Goal: Information Seeking & Learning: Compare options

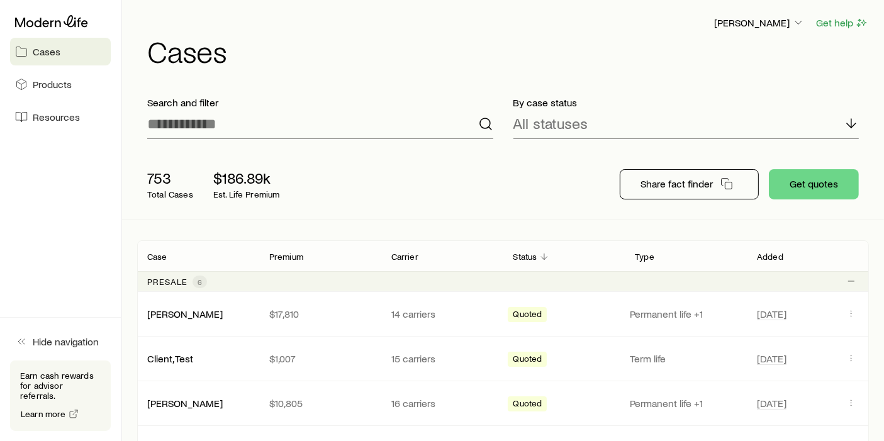
click at [98, 248] on aside "Cases Products Resources Hide navigation Earn cash rewards for advisor referral…" at bounding box center [61, 220] width 122 height 441
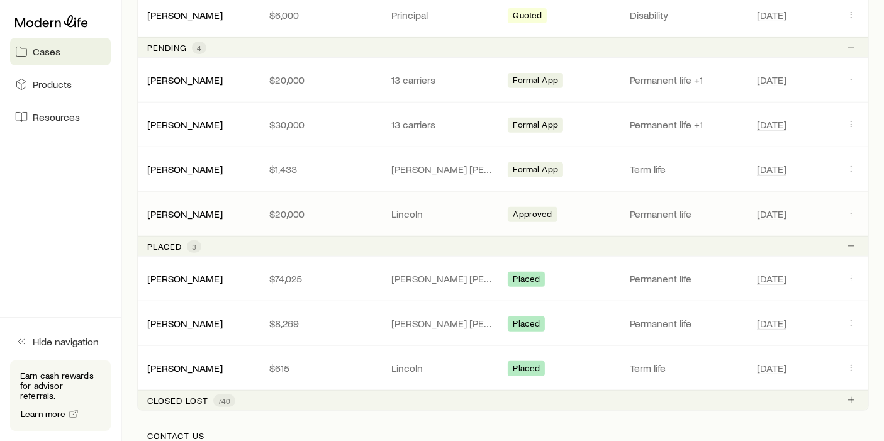
scroll to position [520, 0]
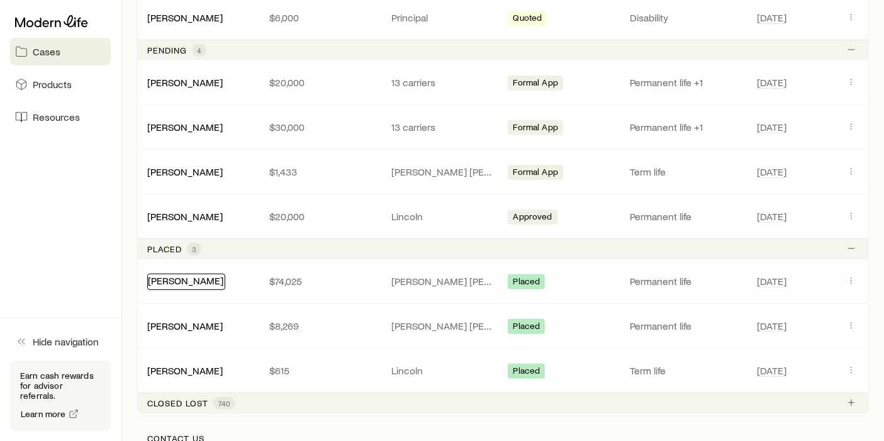
click at [202, 281] on link "[PERSON_NAME]" at bounding box center [186, 280] width 76 height 12
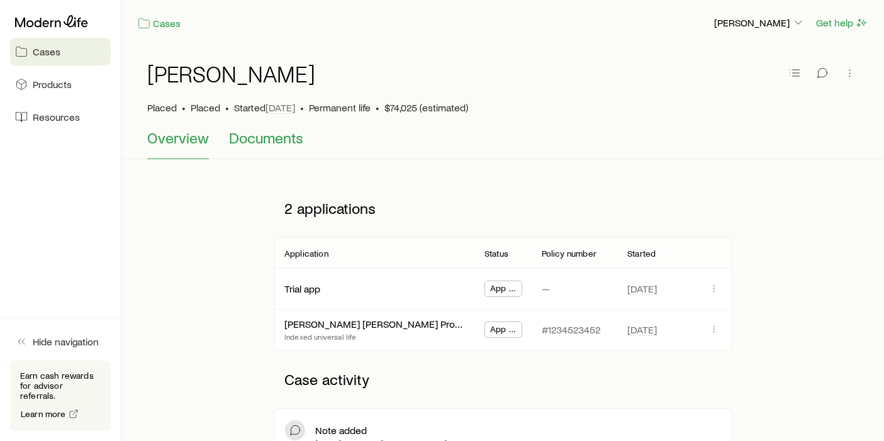
click at [271, 137] on span "Documents" at bounding box center [266, 138] width 74 height 18
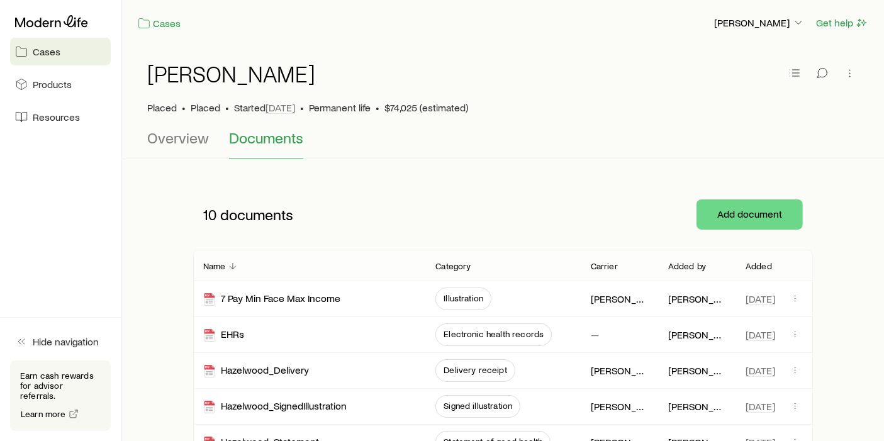
scroll to position [85, 0]
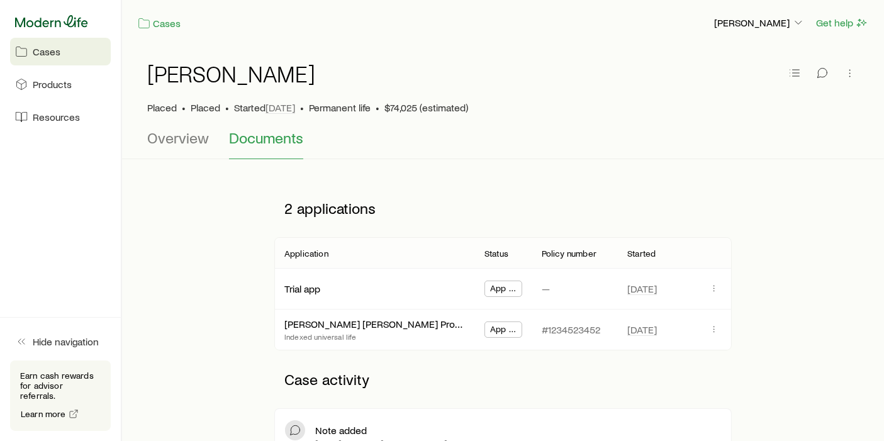
click at [64, 25] on icon at bounding box center [51, 21] width 73 height 13
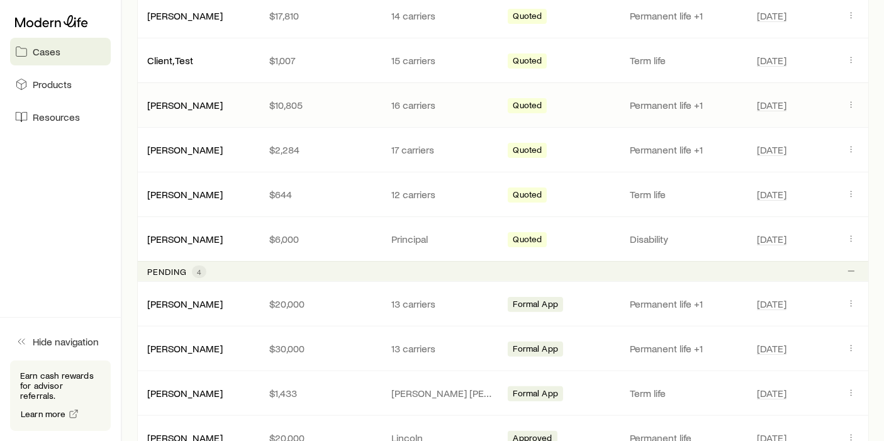
scroll to position [299, 0]
click at [177, 308] on div "[PERSON_NAME]" at bounding box center [185, 303] width 76 height 13
click at [181, 301] on link "[PERSON_NAME]" at bounding box center [186, 302] width 76 height 12
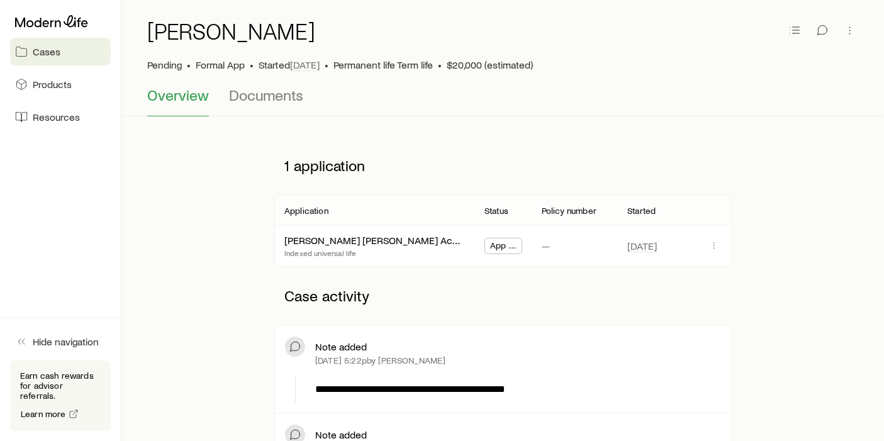
scroll to position [41, 0]
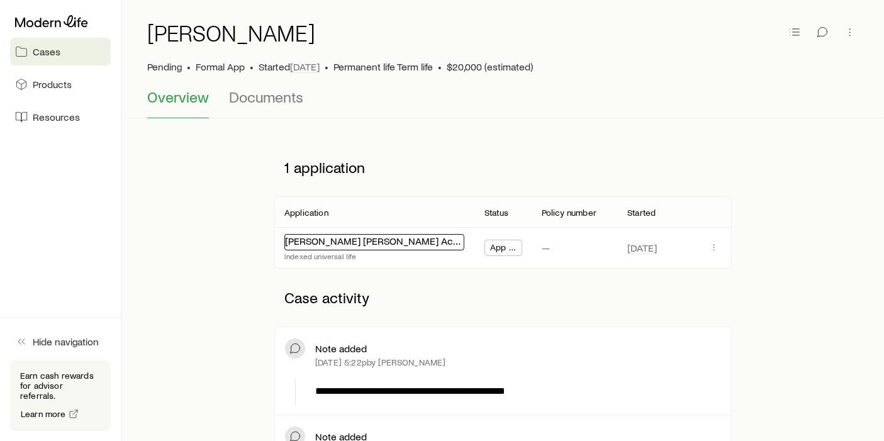
click at [368, 238] on link "[PERSON_NAME] [PERSON_NAME] Accumulation IUL 24" at bounding box center [407, 241] width 244 height 12
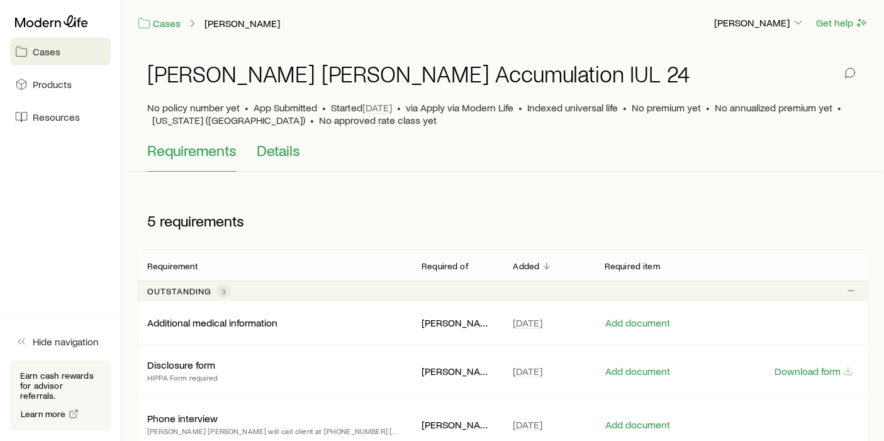
click at [289, 158] on span "Details" at bounding box center [278, 151] width 43 height 18
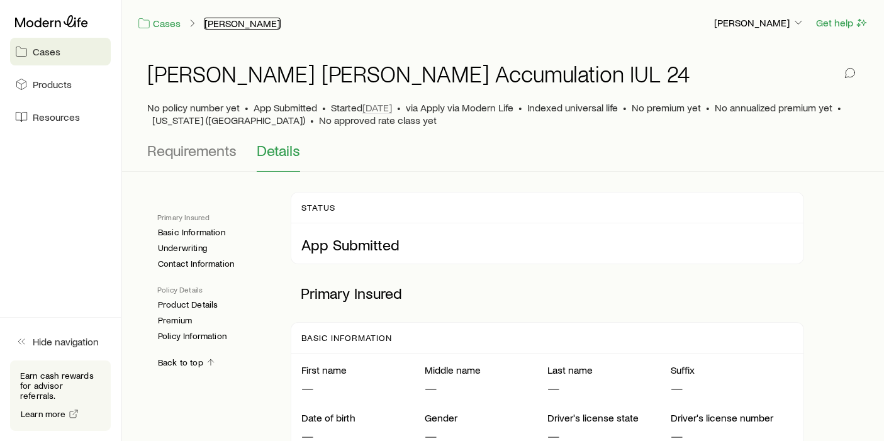
click at [235, 24] on link "[PERSON_NAME]" at bounding box center [242, 24] width 77 height 12
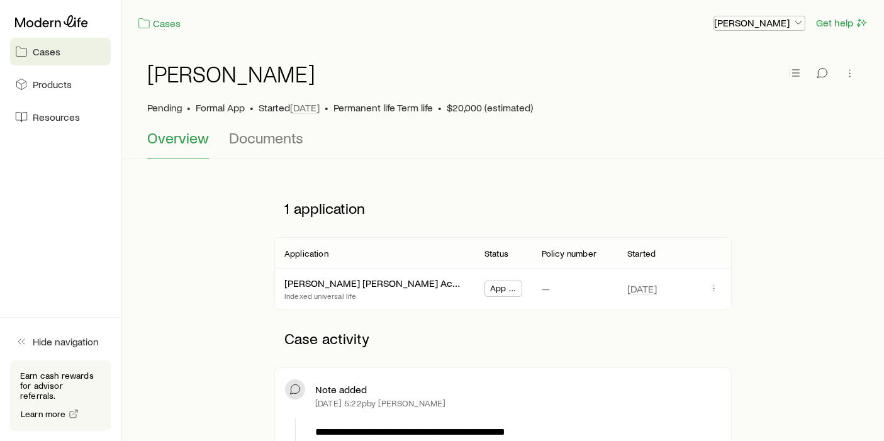
click at [804, 28] on icon "button" at bounding box center [798, 22] width 13 height 13
click at [729, 64] on span "Licenses and contracts" at bounding box center [734, 57] width 103 height 13
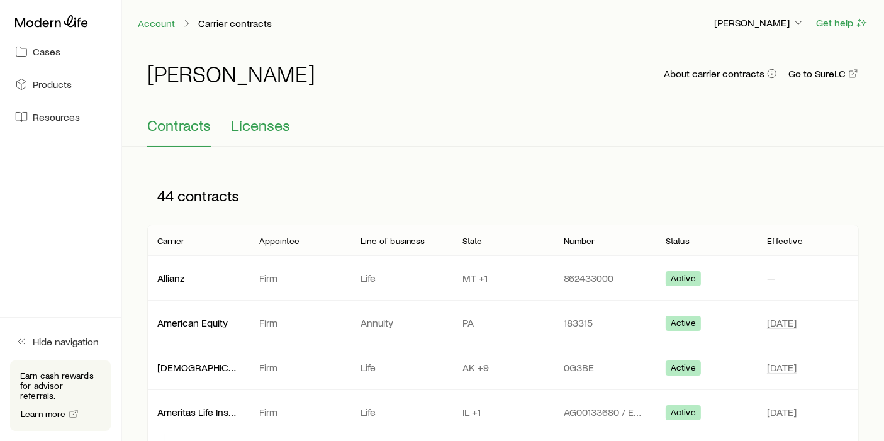
click at [264, 132] on span "Licenses" at bounding box center [260, 125] width 59 height 18
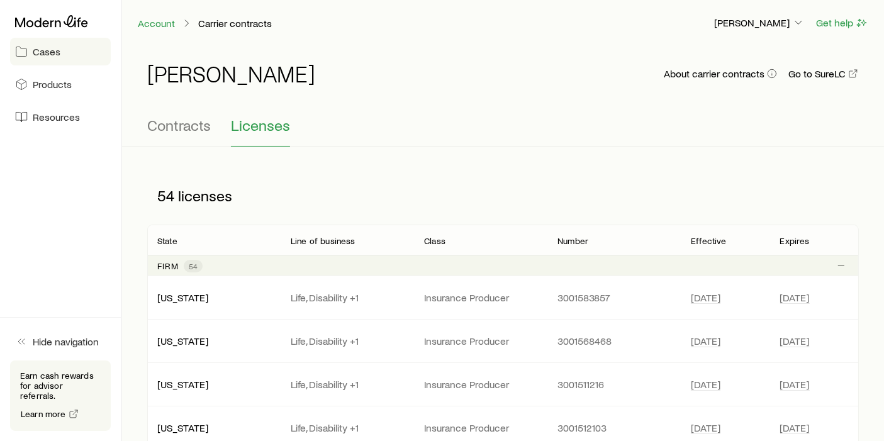
click at [74, 50] on link "Cases" at bounding box center [60, 52] width 101 height 28
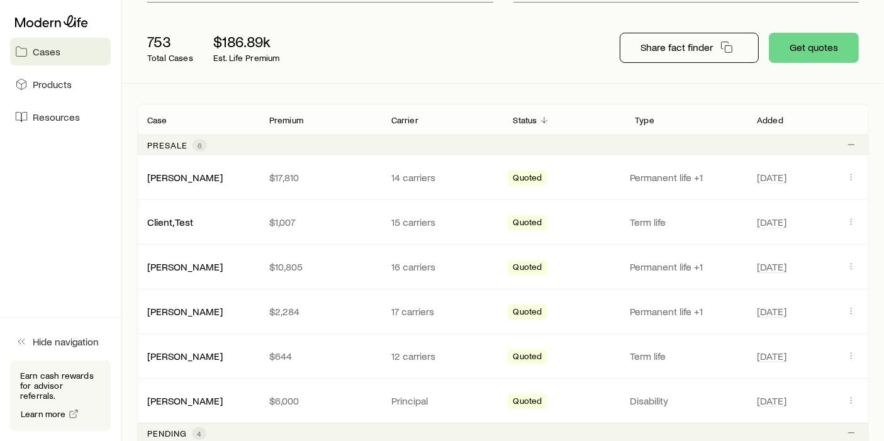
scroll to position [149, 0]
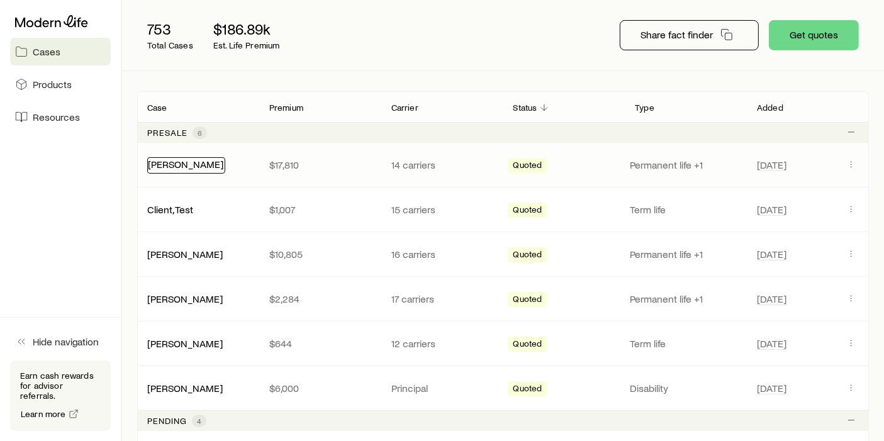
click at [176, 166] on link "[PERSON_NAME]" at bounding box center [186, 164] width 76 height 12
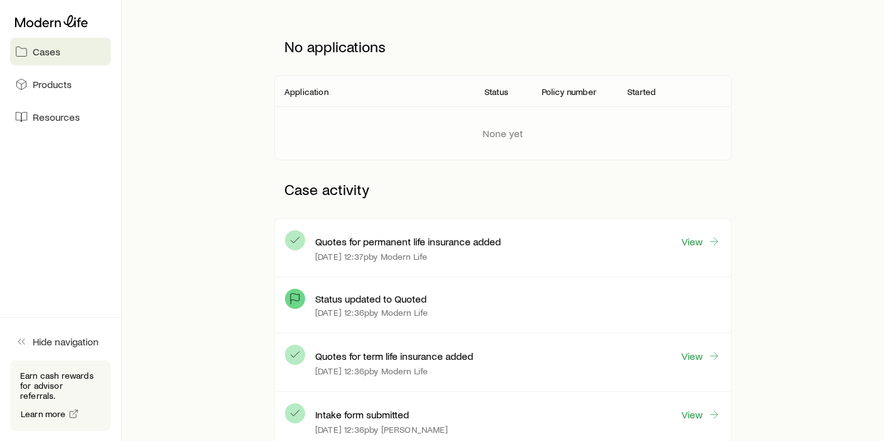
scroll to position [162, 0]
click at [706, 245] on link "View" at bounding box center [701, 242] width 40 height 14
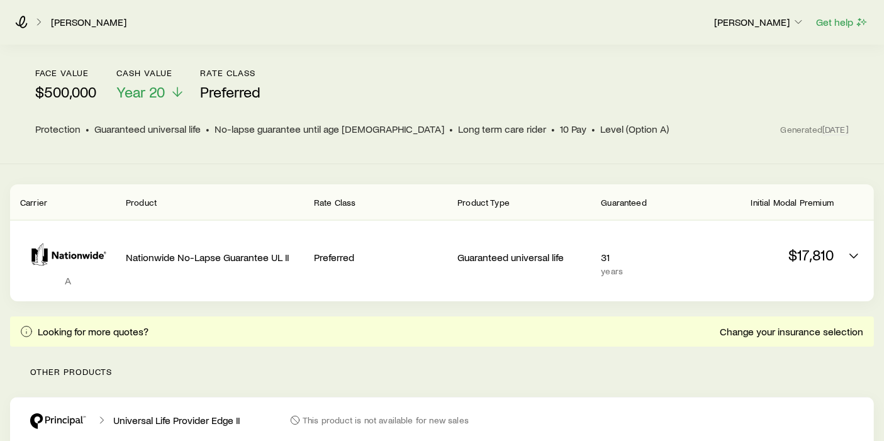
scroll to position [126, 0]
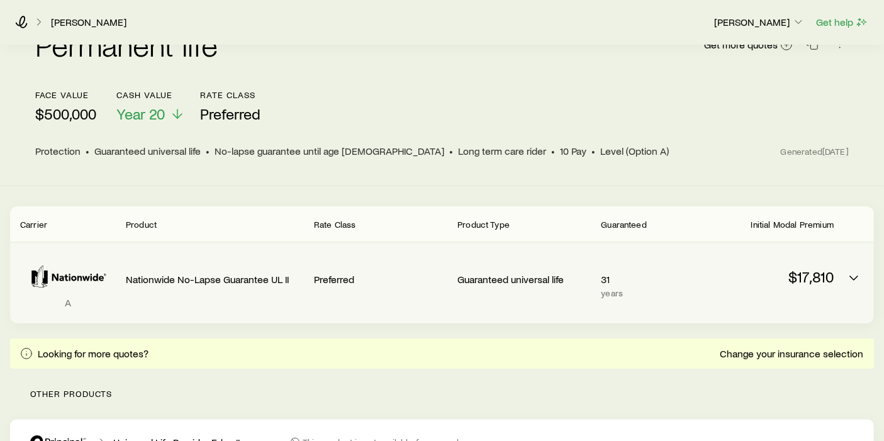
click at [807, 268] on p "$17,810" at bounding box center [767, 277] width 133 height 18
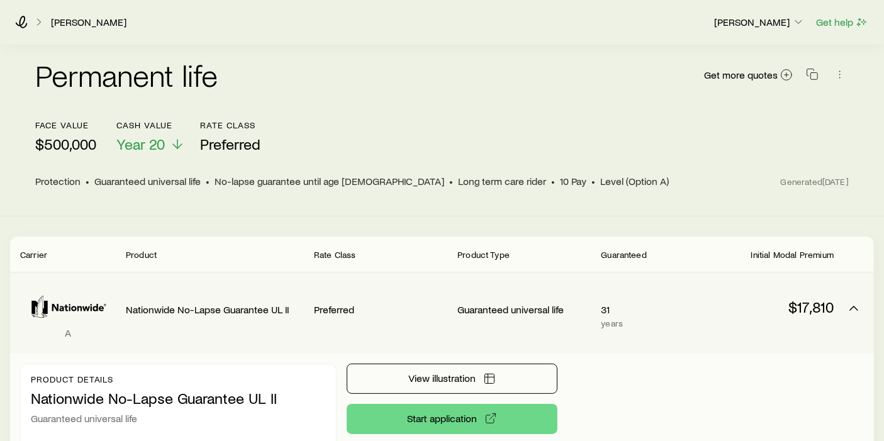
scroll to position [95, 0]
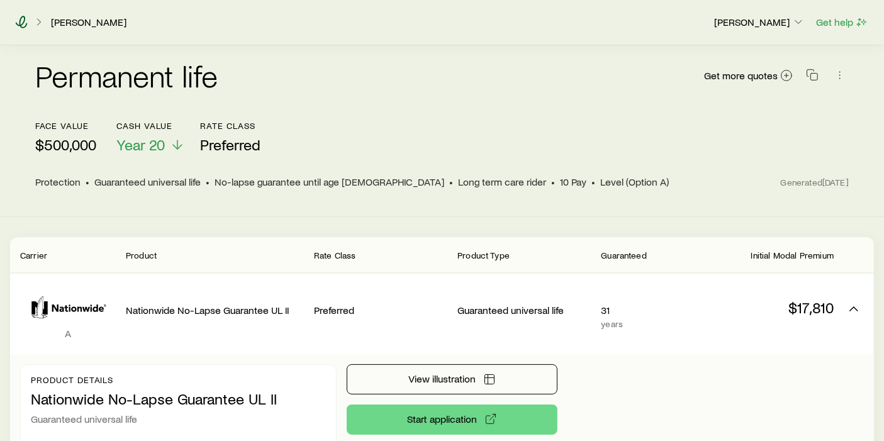
click at [23, 20] on icon at bounding box center [21, 22] width 13 height 13
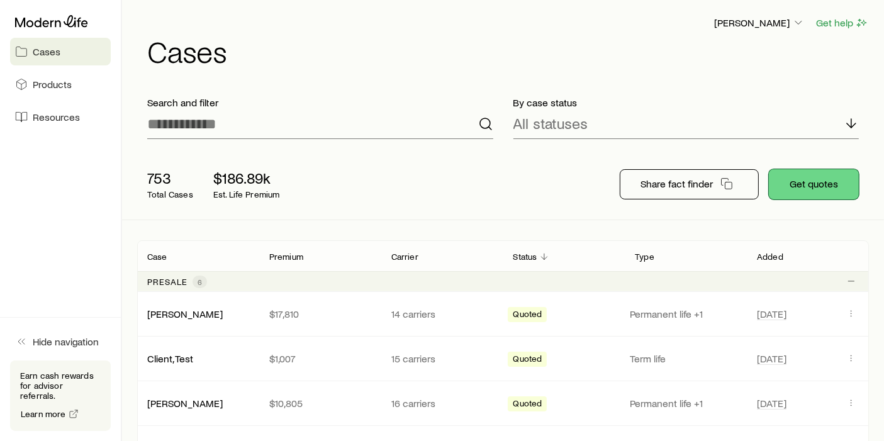
click at [831, 192] on button "Get quotes" at bounding box center [814, 184] width 90 height 30
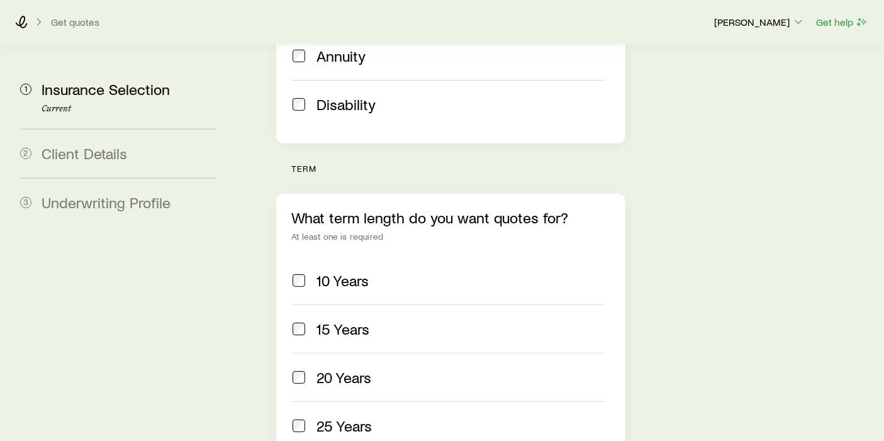
click at [346, 320] on span "15 Years" at bounding box center [343, 329] width 53 height 18
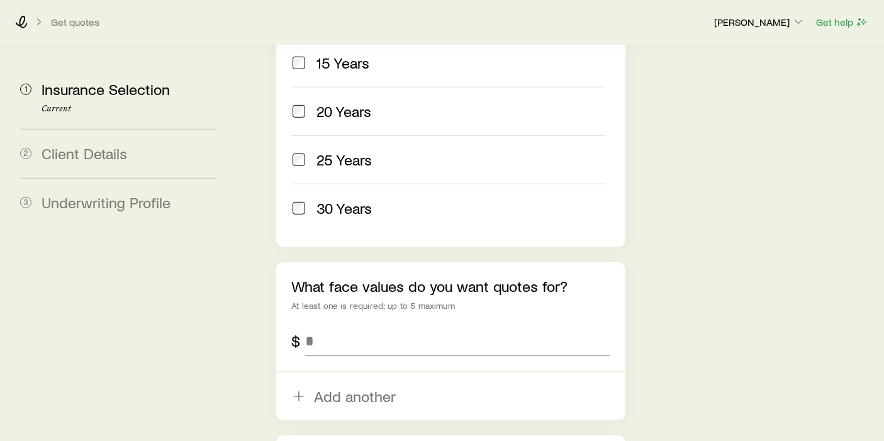
scroll to position [758, 0]
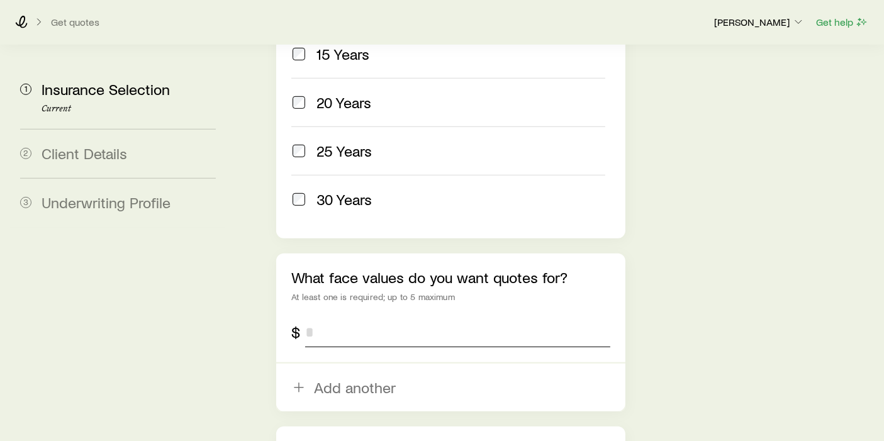
click at [346, 317] on input "tel" at bounding box center [457, 332] width 305 height 30
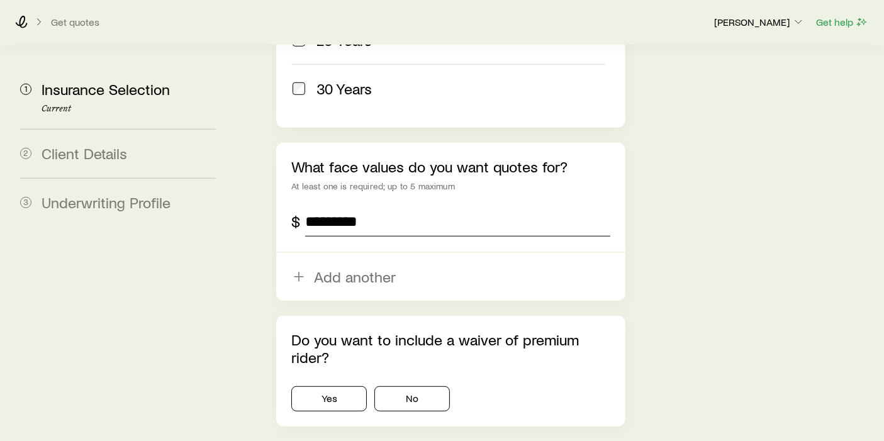
scroll to position [870, 0]
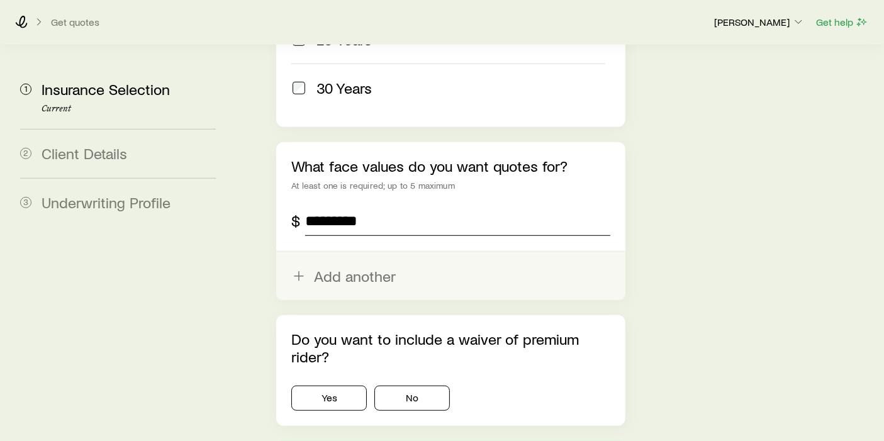
type input "*********"
click at [394, 252] on button "Add another" at bounding box center [450, 276] width 349 height 48
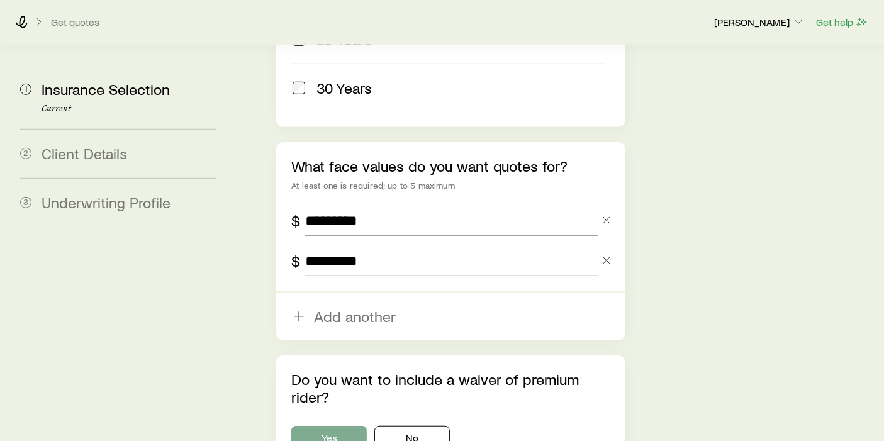
type input "*********"
click at [333, 426] on button "Yes" at bounding box center [329, 438] width 76 height 25
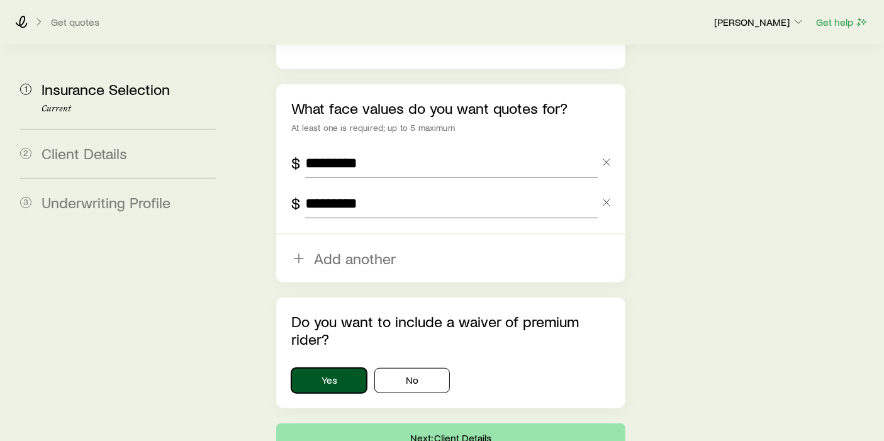
scroll to position [930, 0]
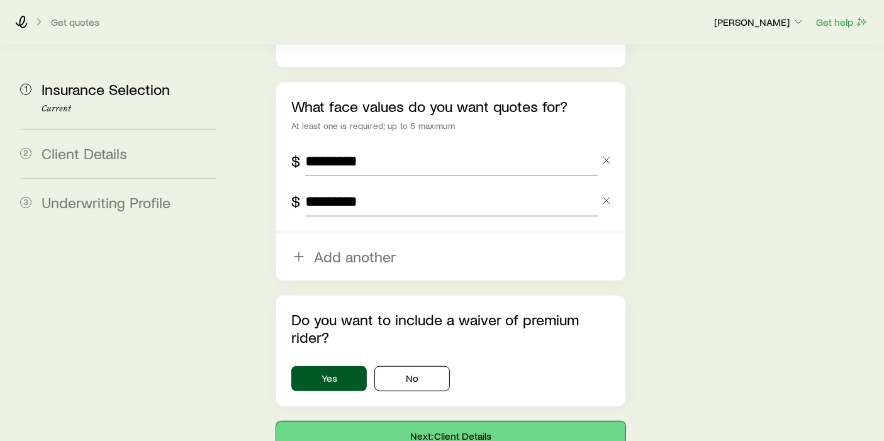
click at [424, 422] on button "Next: Client Details" at bounding box center [450, 437] width 349 height 30
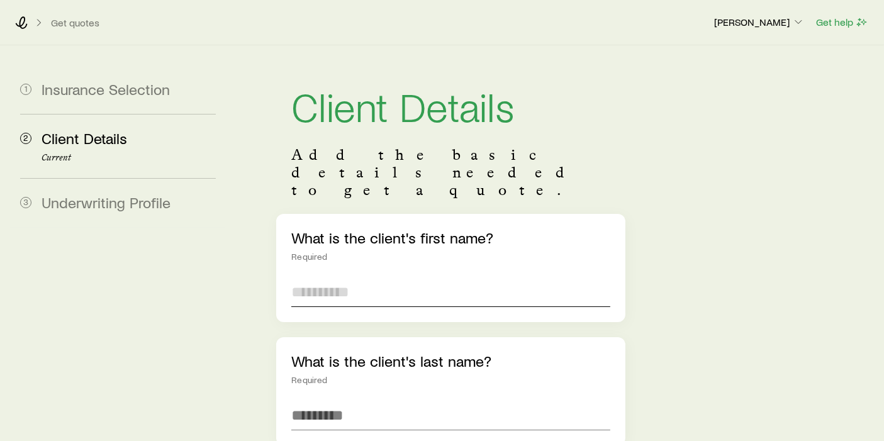
click at [392, 277] on input "text" at bounding box center [450, 292] width 319 height 30
type input "****"
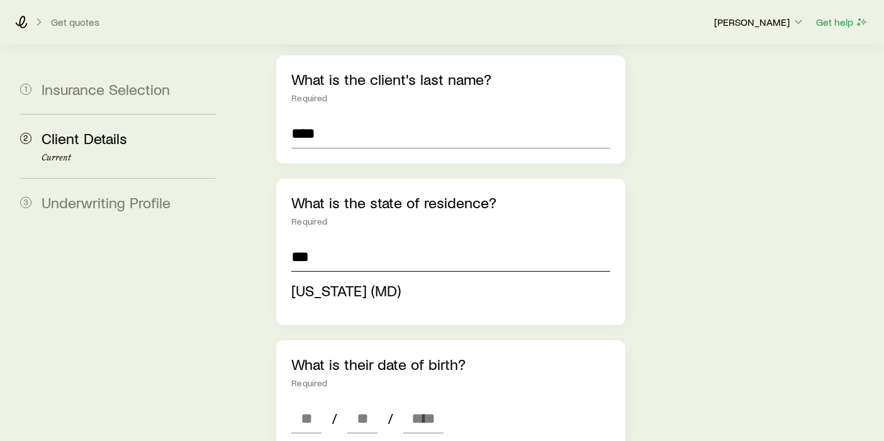
type input "***"
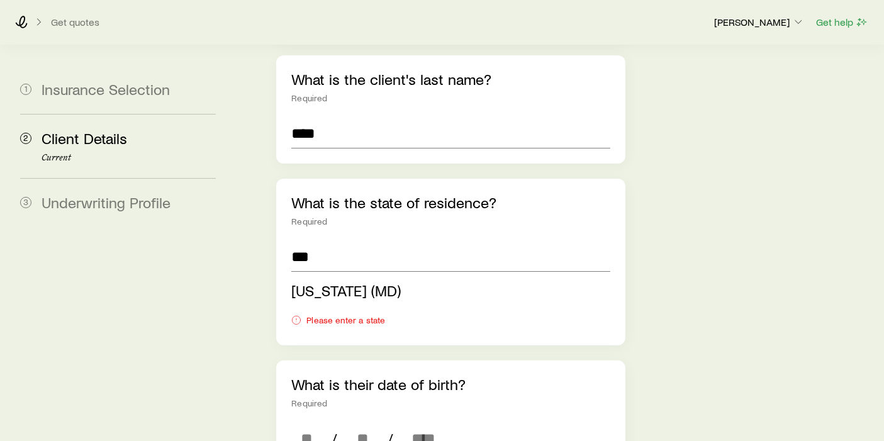
type input "**********"
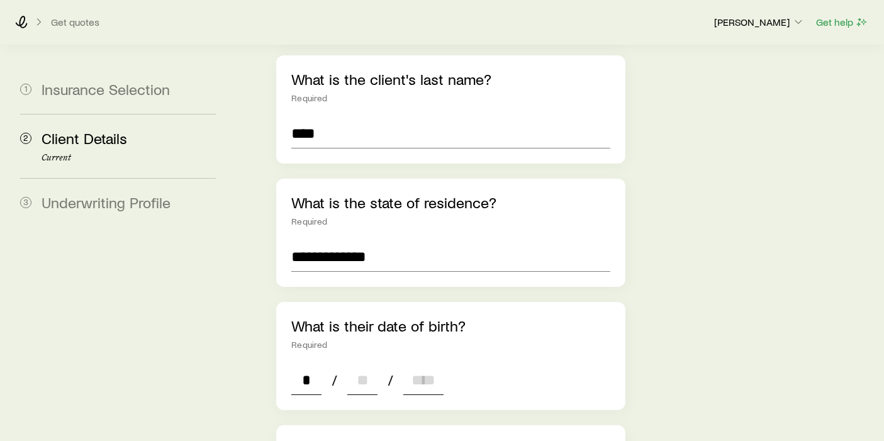
type input "**"
type input "****"
type input "*"
type input "****"
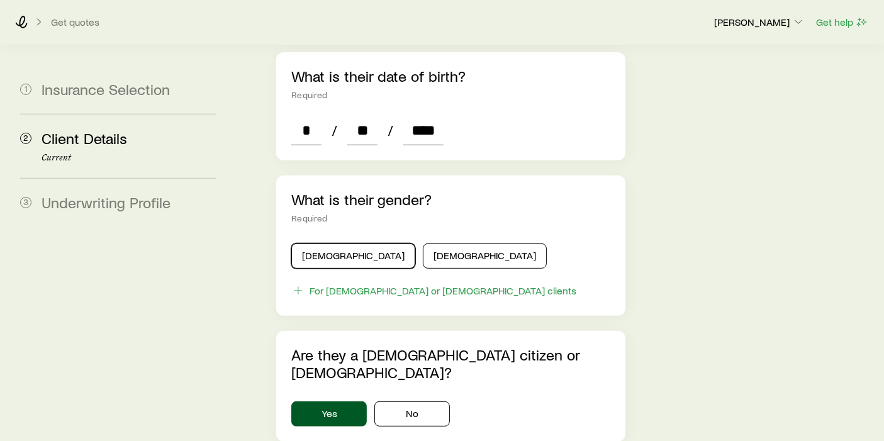
scroll to position [613, 0]
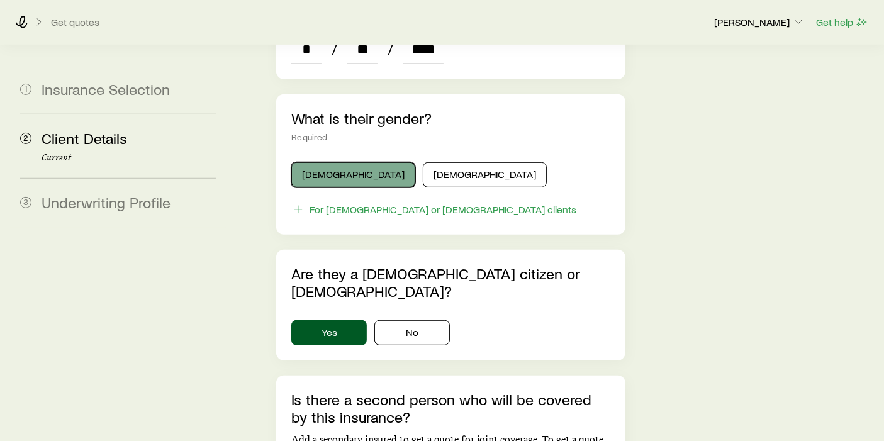
click at [333, 162] on button "[DEMOGRAPHIC_DATA]" at bounding box center [353, 174] width 124 height 25
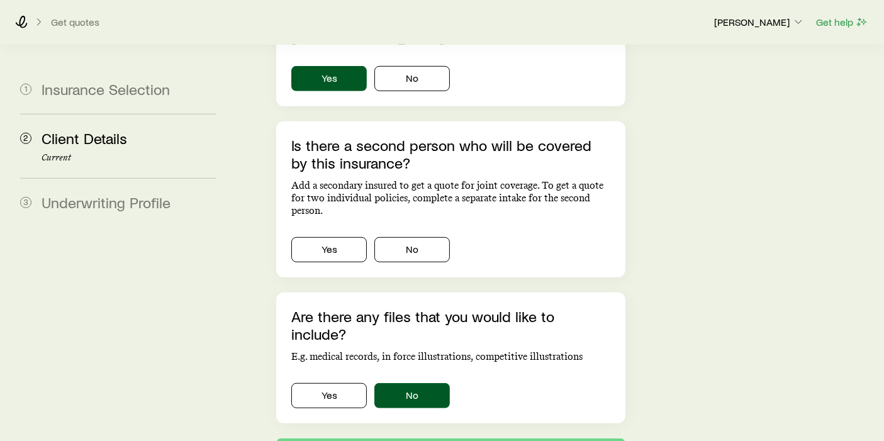
scroll to position [869, 0]
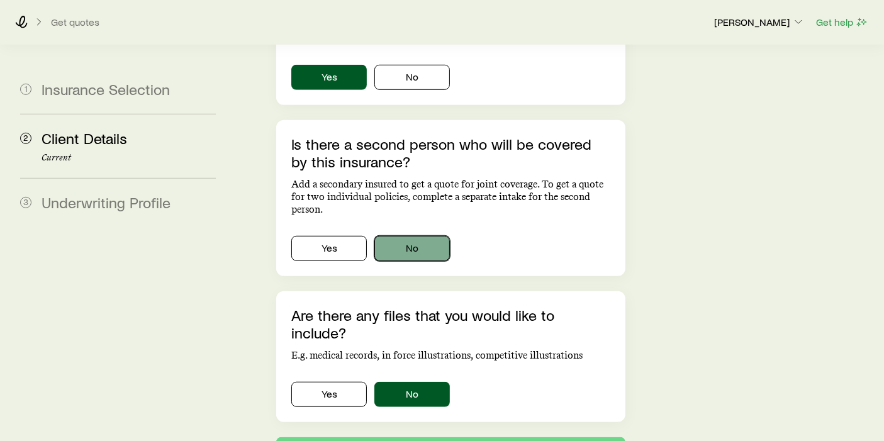
click at [427, 236] on button "No" at bounding box center [413, 248] width 76 height 25
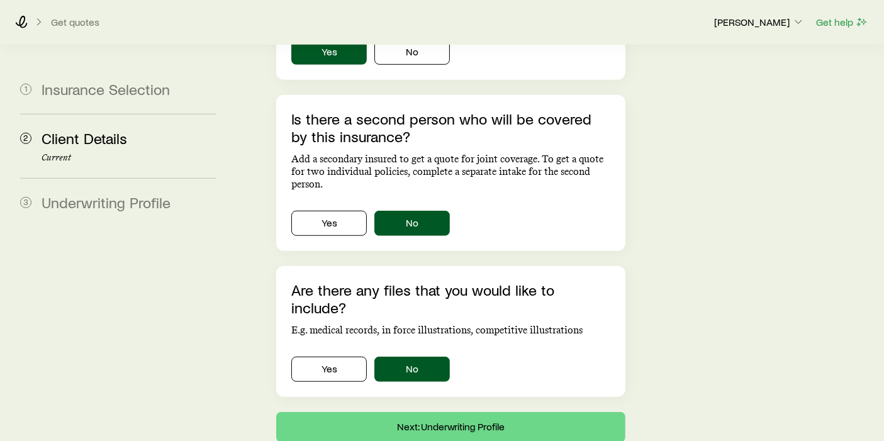
click at [448, 412] on button "Next: Underwriting Profile" at bounding box center [450, 427] width 349 height 30
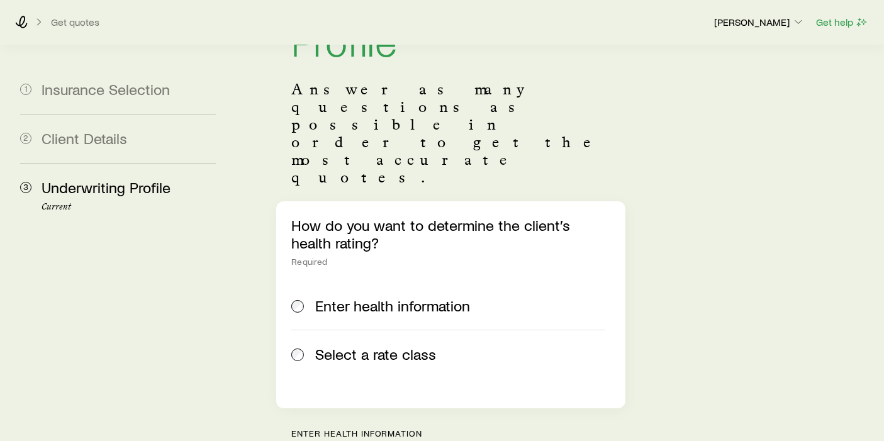
scroll to position [106, 0]
click at [295, 330] on label "Select a rate class" at bounding box center [448, 354] width 314 height 48
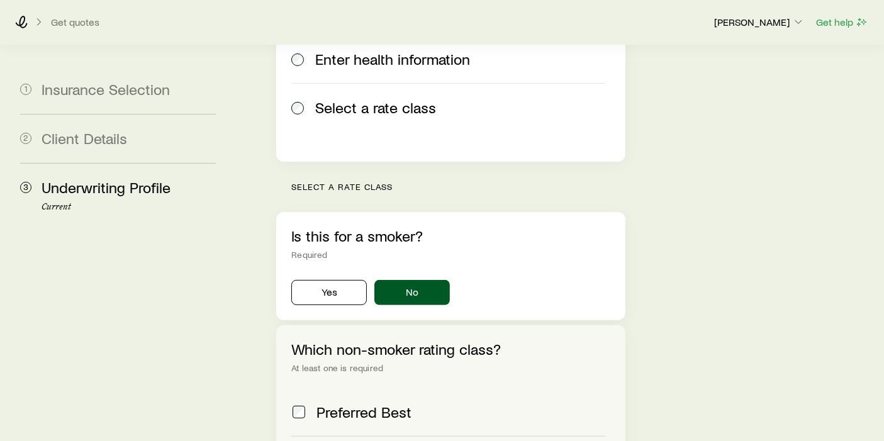
scroll to position [414, 0]
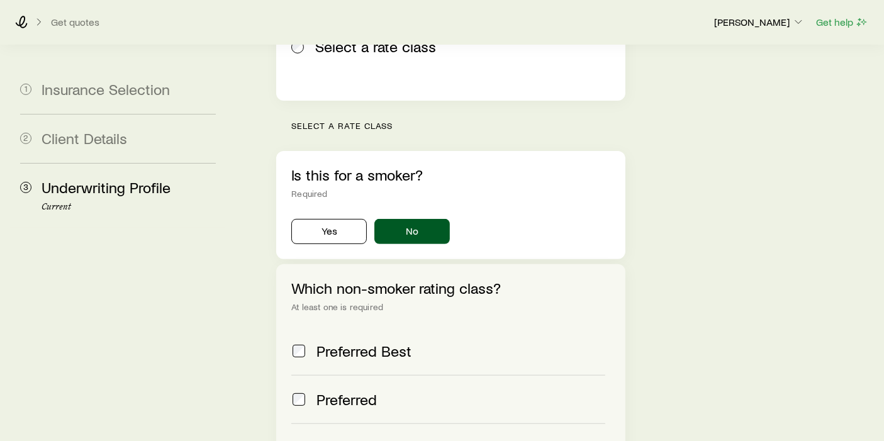
click at [329, 391] on span "Preferred" at bounding box center [347, 400] width 60 height 18
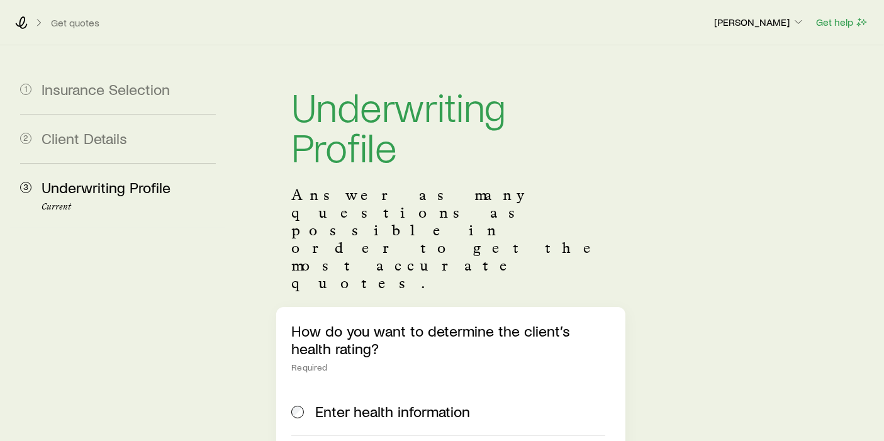
click at [325, 403] on span "Enter health information" at bounding box center [392, 412] width 155 height 18
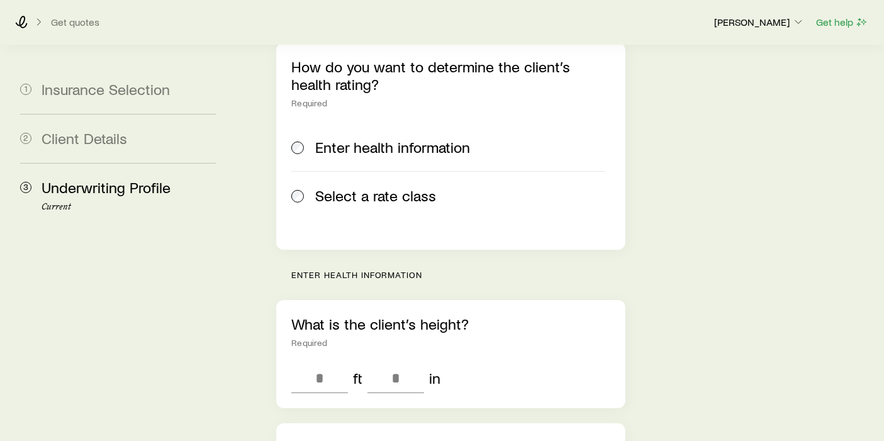
scroll to position [264, 0]
click at [354, 188] on span "Select a rate class" at bounding box center [375, 197] width 121 height 18
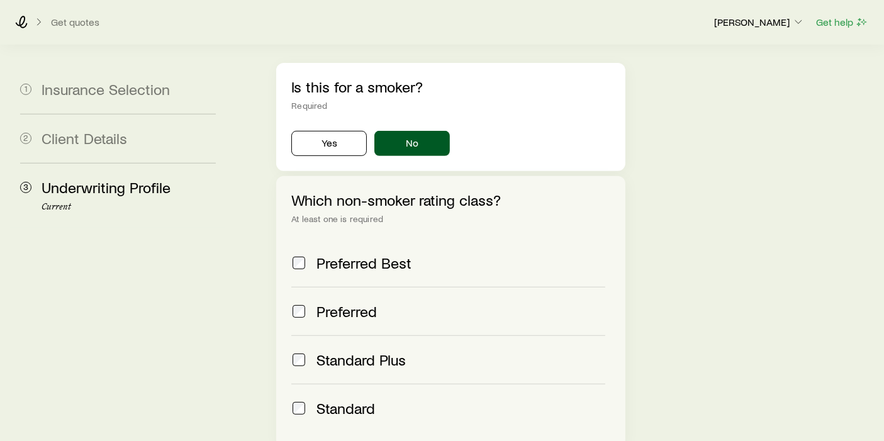
scroll to position [584, 0]
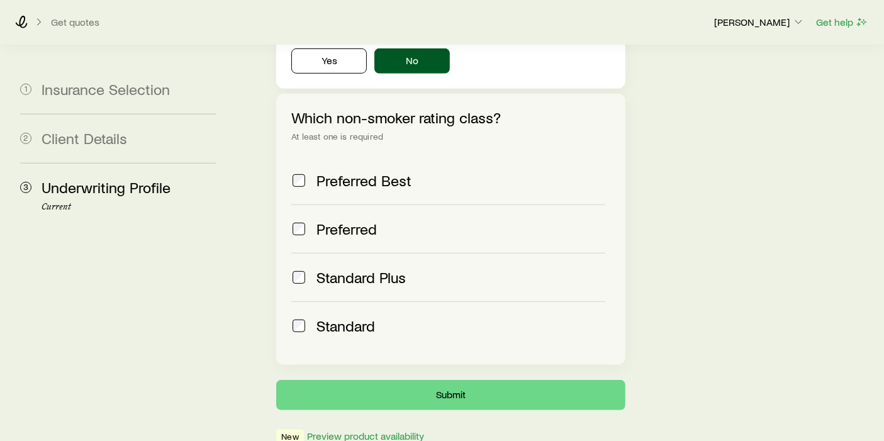
click at [353, 172] on span "Preferred Best" at bounding box center [364, 181] width 95 height 18
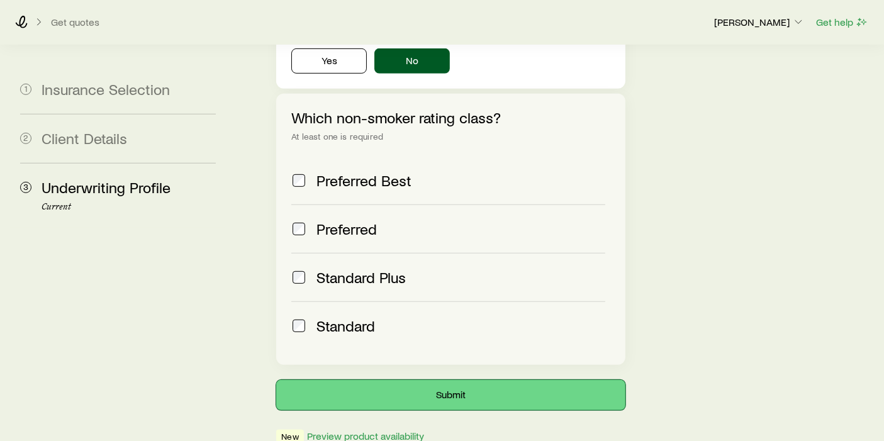
click at [453, 380] on button "Submit" at bounding box center [450, 395] width 349 height 30
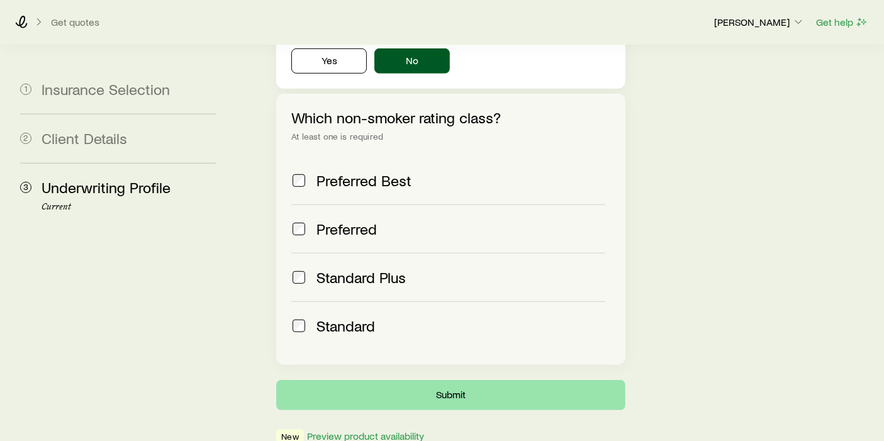
scroll to position [0, 0]
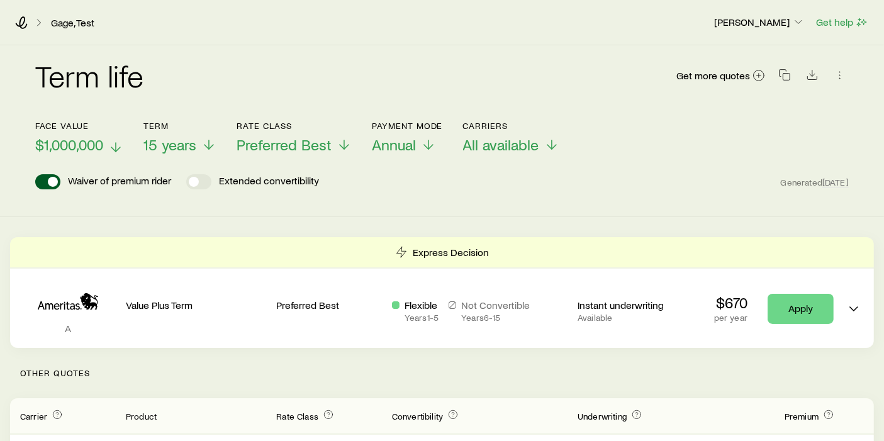
click at [80, 150] on span "$1,000,000" at bounding box center [69, 145] width 68 height 18
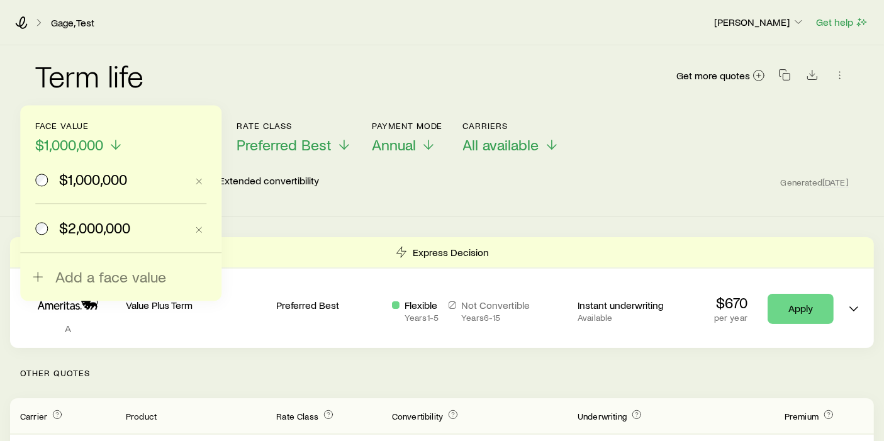
click at [81, 207] on label "$2,000,000" at bounding box center [110, 228] width 151 height 48
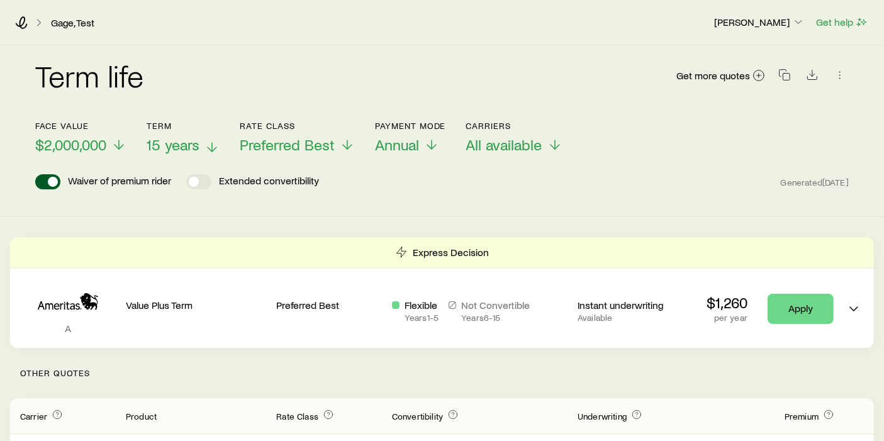
click at [164, 147] on span "15 years" at bounding box center [173, 145] width 53 height 18
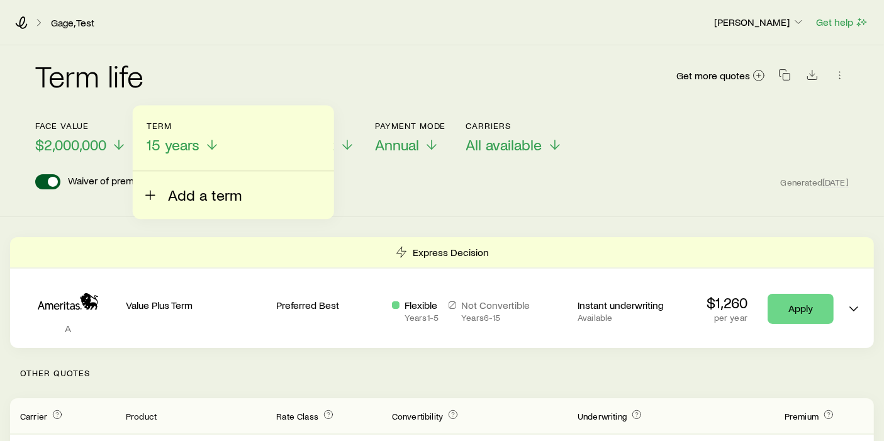
click at [165, 178] on button "Add a term" at bounding box center [192, 187] width 99 height 33
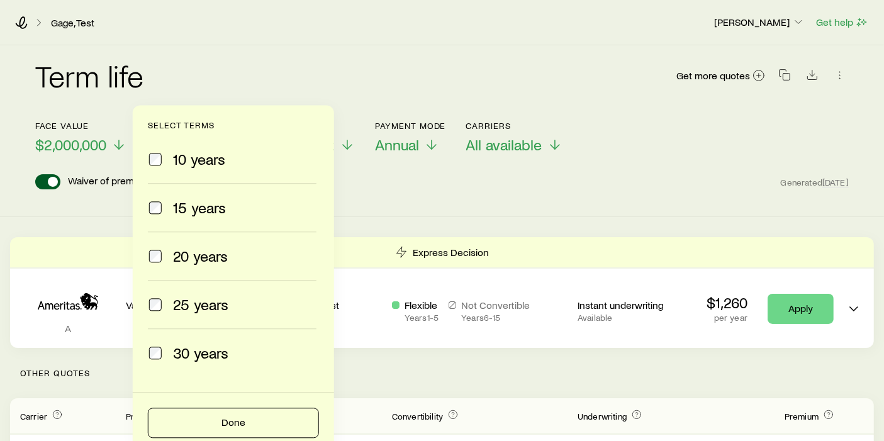
click at [167, 296] on div "25 years" at bounding box center [232, 305] width 169 height 18
click at [199, 361] on label "30 years" at bounding box center [232, 353] width 169 height 48
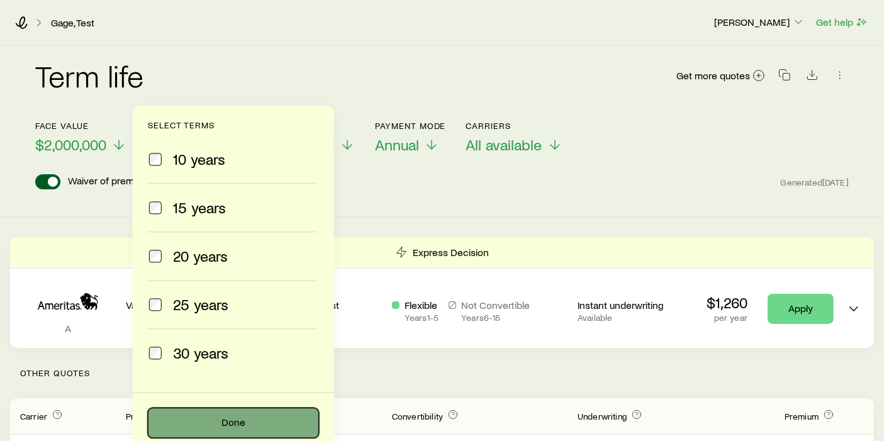
click at [199, 417] on button "Done" at bounding box center [233, 423] width 171 height 30
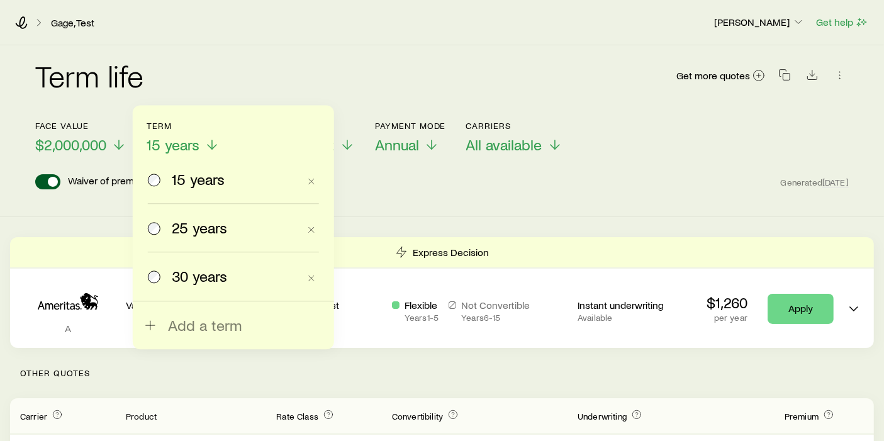
click at [164, 235] on div "25 years" at bounding box center [223, 228] width 151 height 18
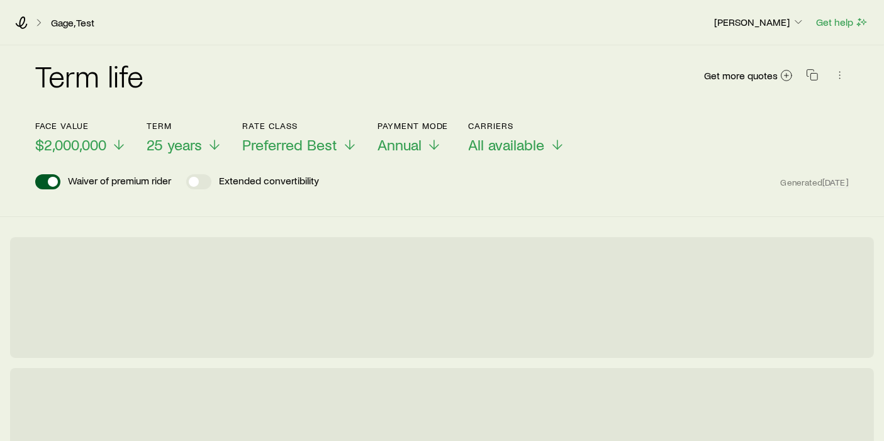
click at [268, 161] on header "Face value $2,000,000 Term 25 years Rate Class Preferred Best Payment Mode Annu…" at bounding box center [442, 159] width 814 height 76
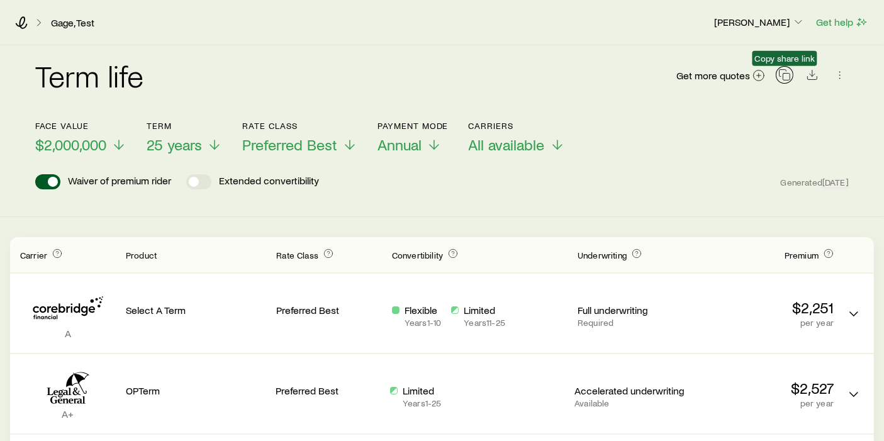
click at [792, 76] on button "button" at bounding box center [785, 75] width 18 height 18
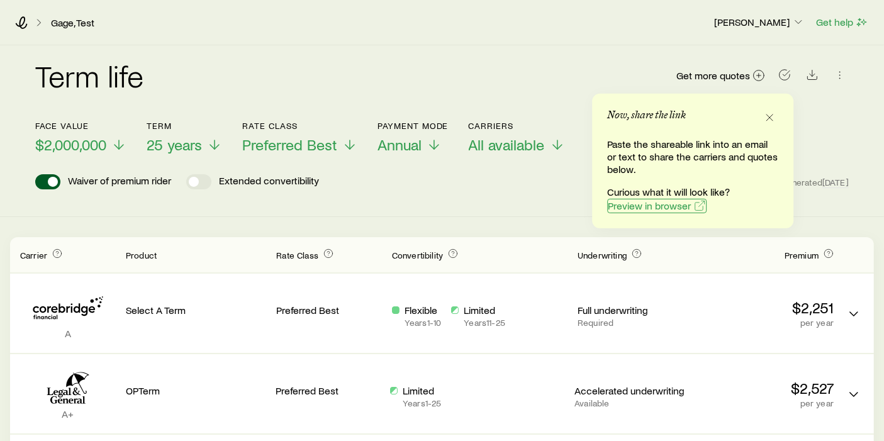
click at [678, 208] on span "Preview in browser" at bounding box center [649, 206] width 83 height 10
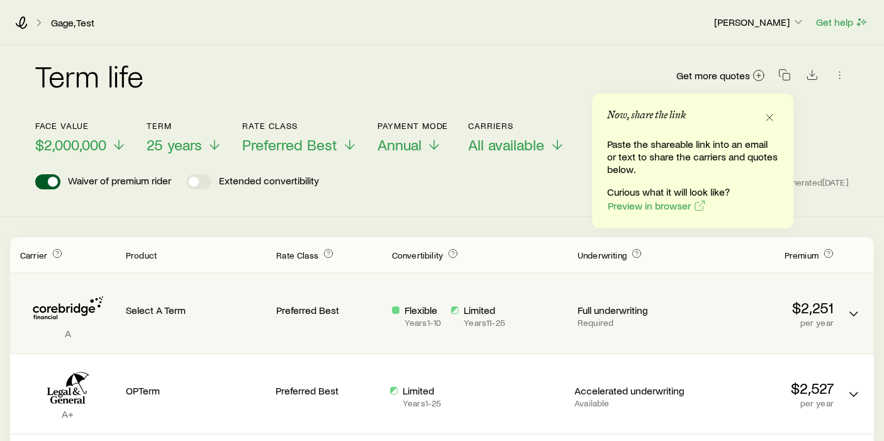
click at [791, 321] on p "per year" at bounding box center [764, 323] width 140 height 10
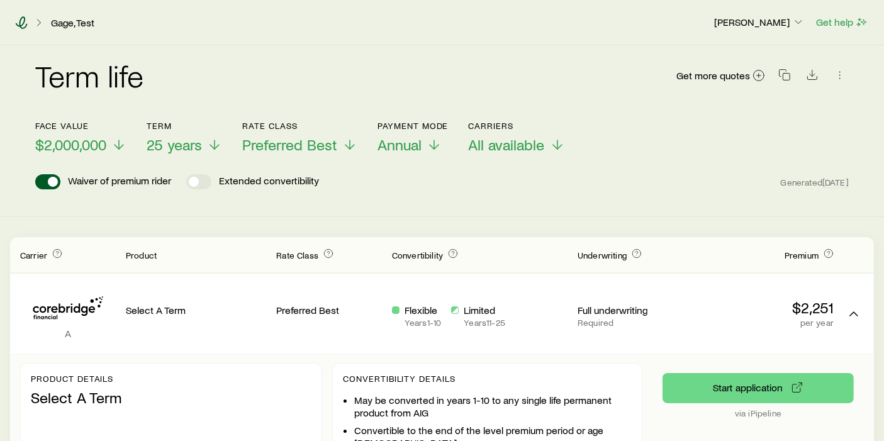
click at [27, 20] on icon at bounding box center [21, 22] width 13 height 13
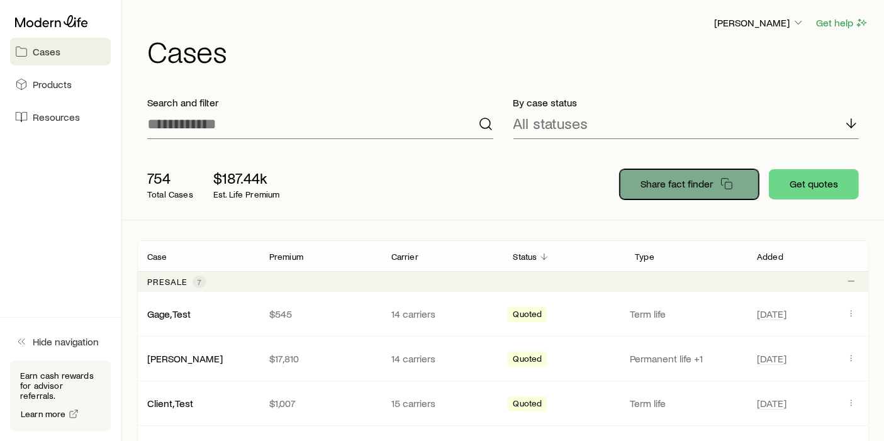
click at [672, 186] on p "Share fact finder" at bounding box center [677, 184] width 72 height 13
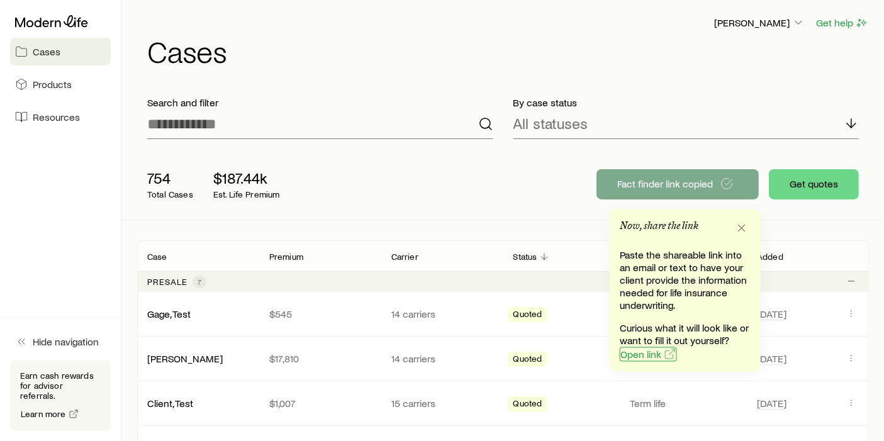
click at [641, 355] on span "Open link" at bounding box center [641, 354] width 41 height 10
click at [234, 161] on div "754 Total Cases $187.44k Est. Life Premium" at bounding box center [338, 184] width 403 height 50
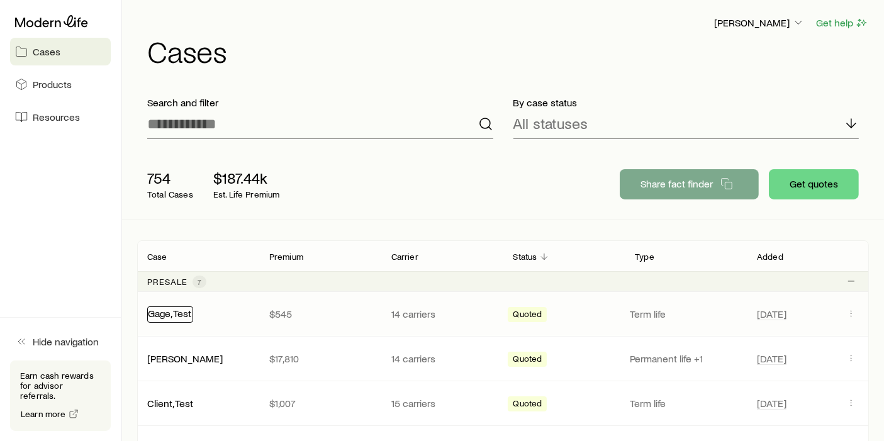
click at [179, 314] on link "Gage, Test" at bounding box center [169, 313] width 43 height 12
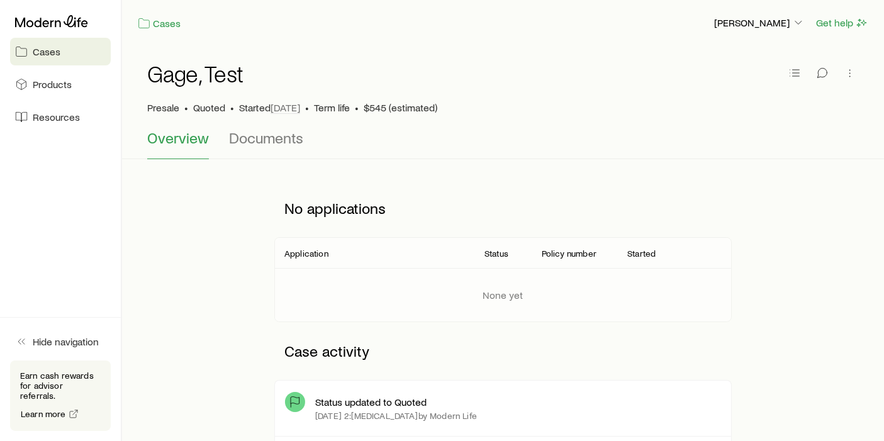
scroll to position [211, 0]
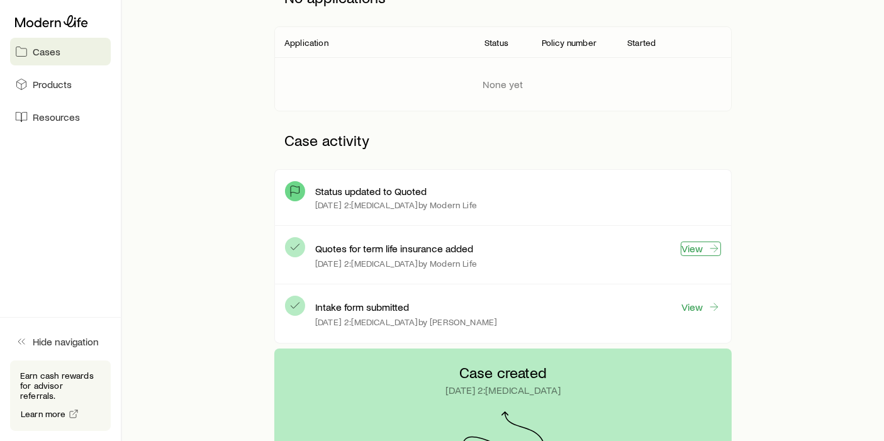
click at [709, 251] on icon at bounding box center [714, 248] width 13 height 13
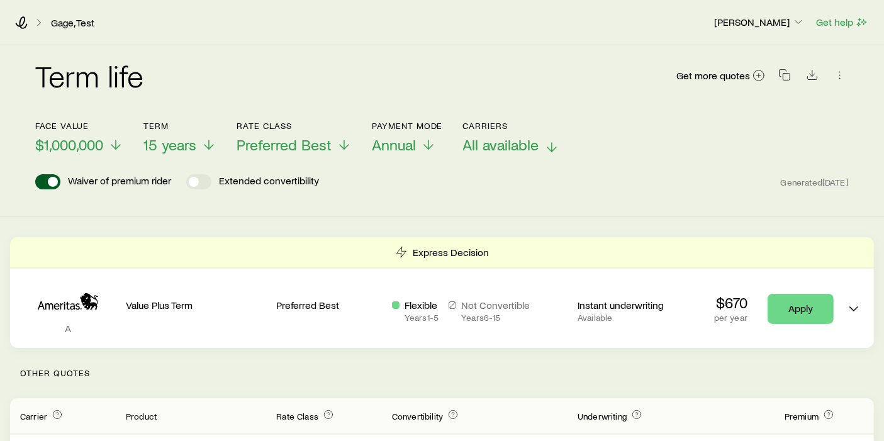
click at [493, 146] on span "All available" at bounding box center [501, 145] width 76 height 18
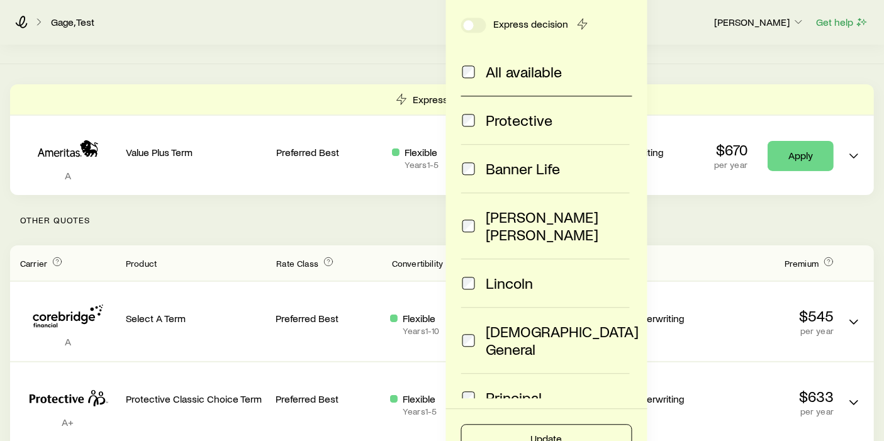
scroll to position [302, 0]
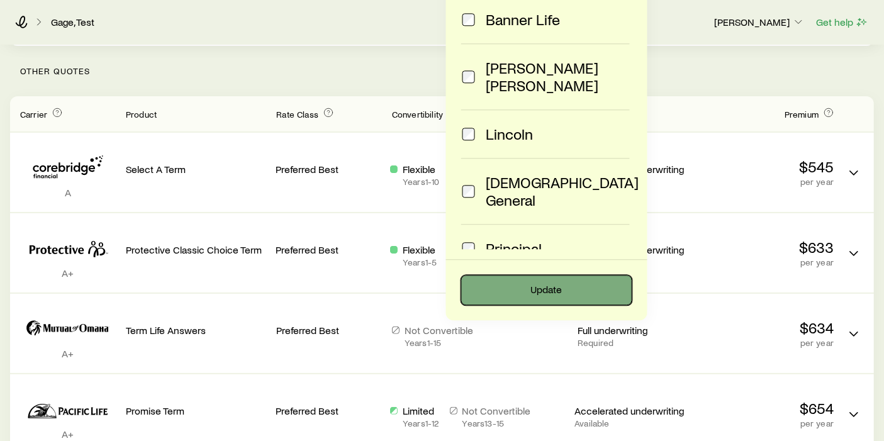
click at [519, 281] on button "Update" at bounding box center [546, 290] width 171 height 30
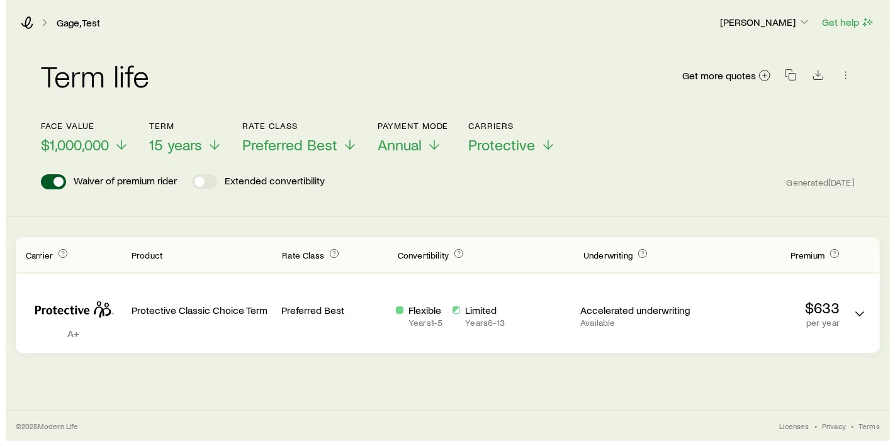
scroll to position [0, 0]
